Goal: Navigation & Orientation: Find specific page/section

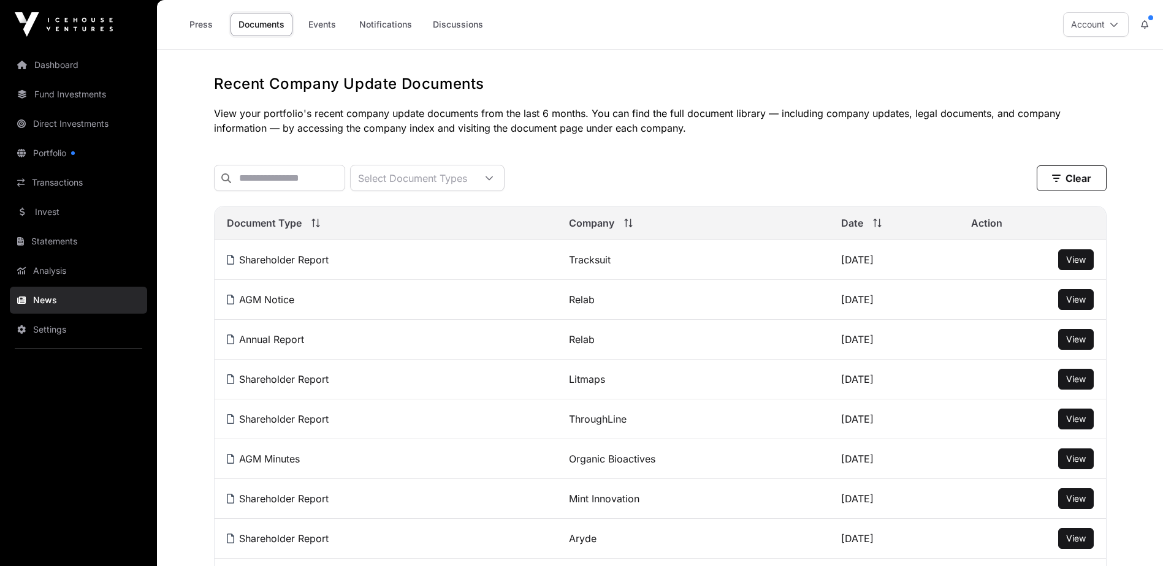
click at [61, 70] on link "Dashboard" at bounding box center [78, 64] width 137 height 27
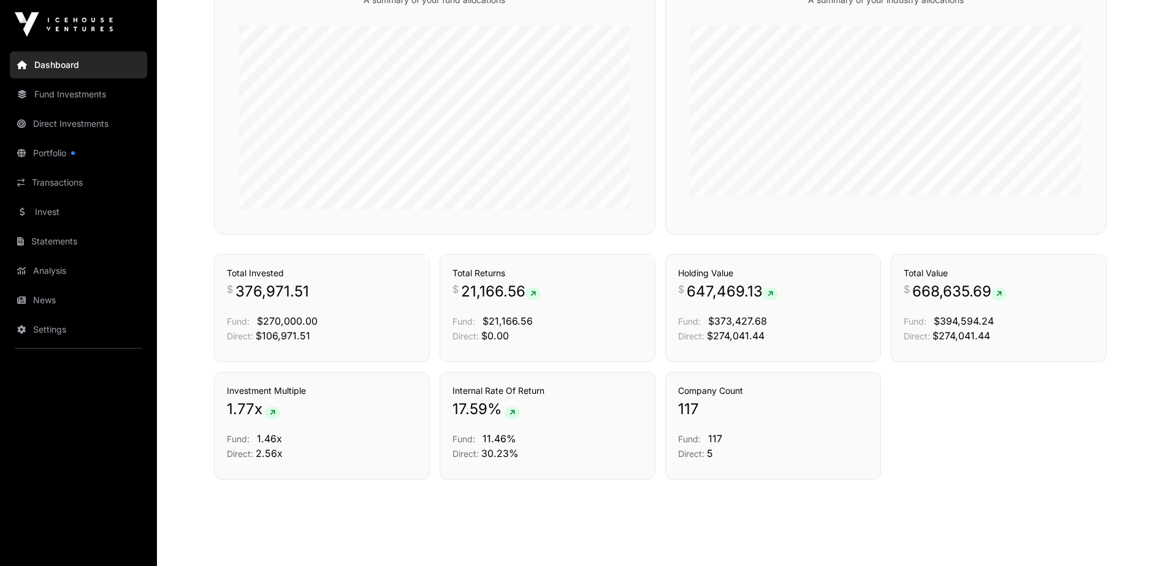
scroll to position [769, 0]
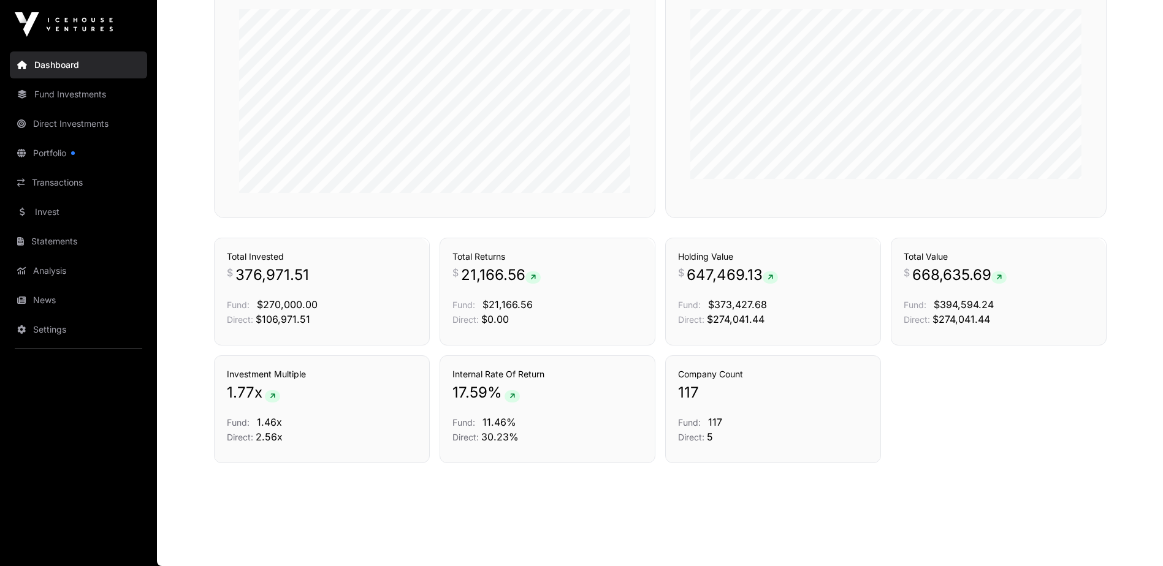
click at [69, 126] on link "Direct Investments" at bounding box center [78, 123] width 137 height 27
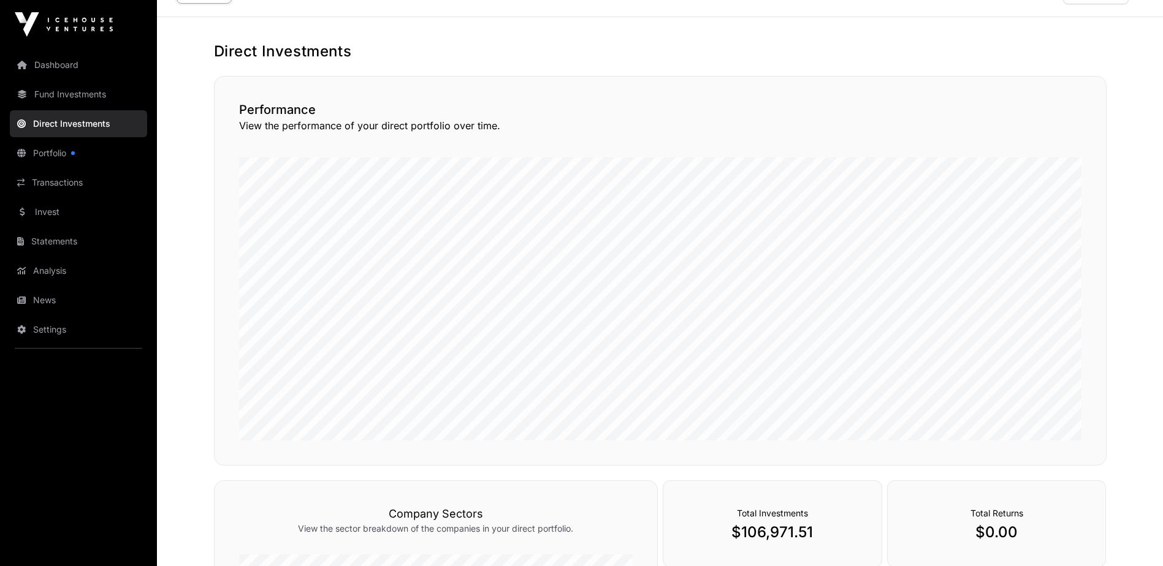
scroll to position [31, 0]
click at [63, 68] on link "Dashboard" at bounding box center [78, 64] width 137 height 27
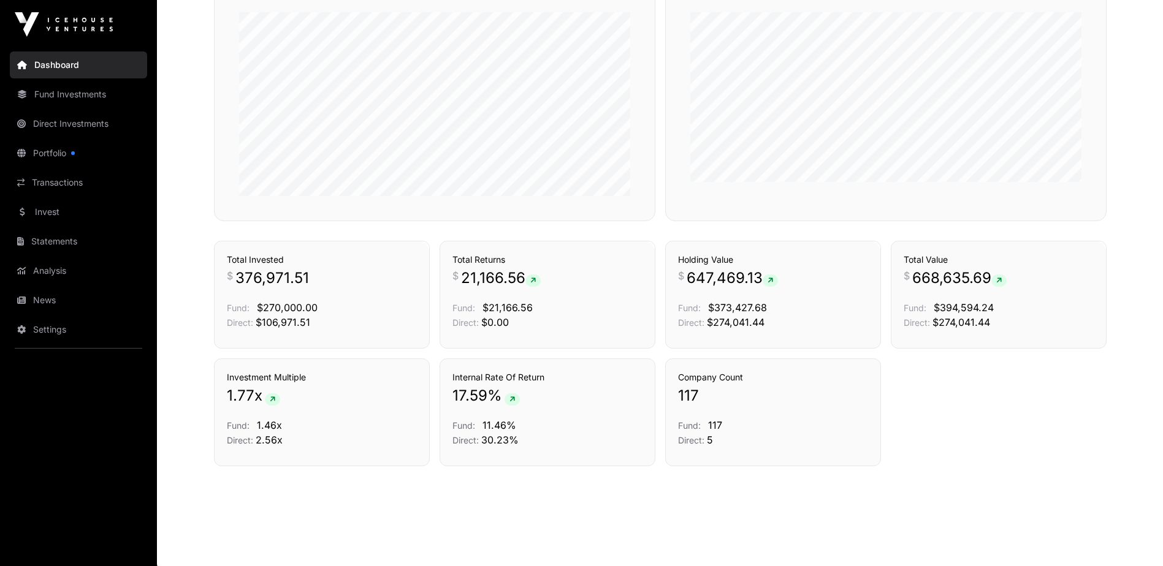
scroll to position [769, 0]
click at [66, 155] on link "Portfolio" at bounding box center [78, 153] width 137 height 27
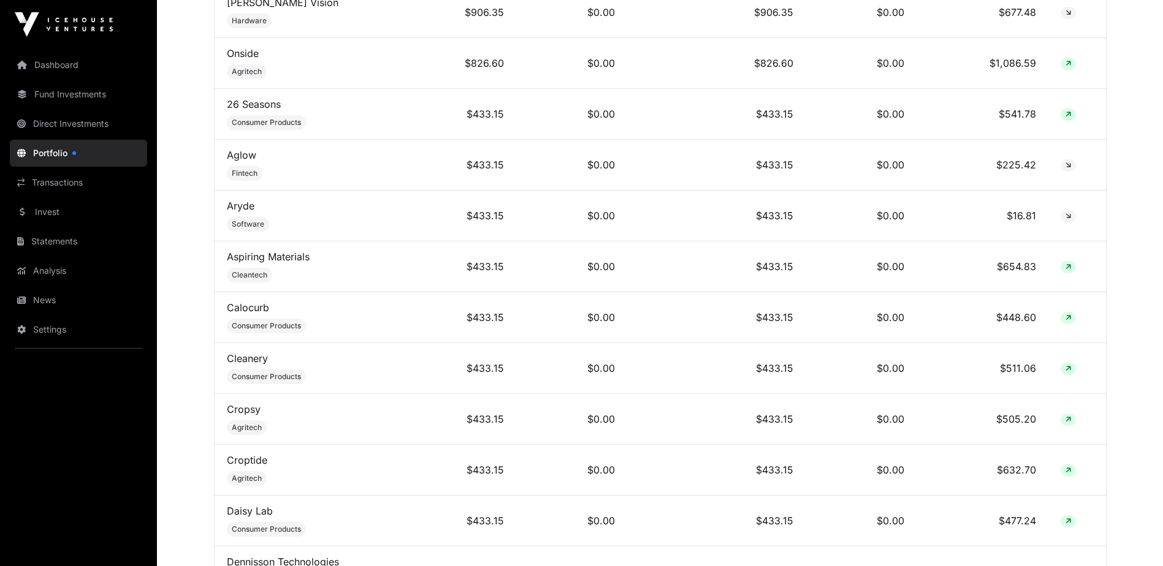
scroll to position [2759, 0]
